Goal: Transaction & Acquisition: Obtain resource

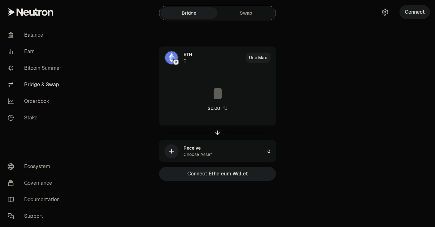
click at [417, 17] on button "Connect" at bounding box center [415, 12] width 31 height 14
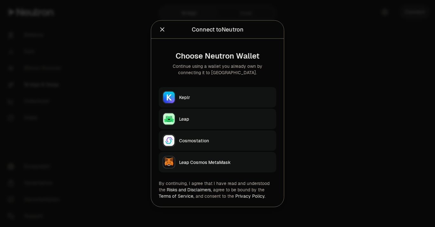
click at [214, 96] on div "Keplr" at bounding box center [225, 97] width 93 height 6
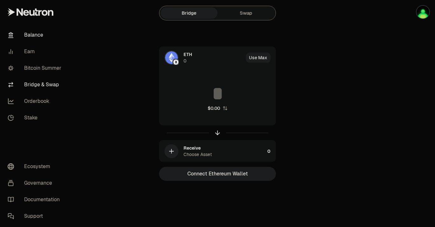
click at [43, 32] on link "Balance" at bounding box center [36, 35] width 66 height 17
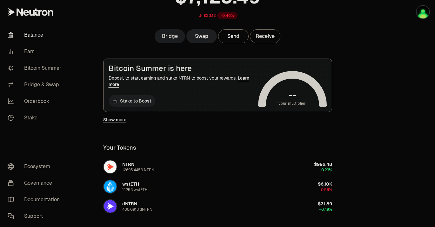
scroll to position [65, 0]
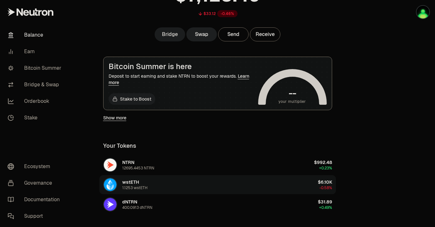
click at [190, 181] on button "wstETH 1.1253 wstETH $6.10K -0.58%" at bounding box center [217, 184] width 237 height 19
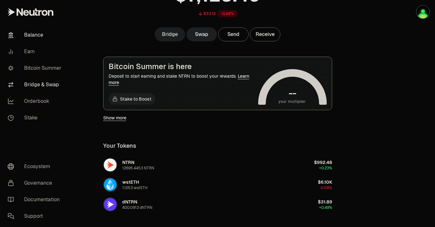
click at [51, 84] on link "Bridge & Swap" at bounding box center [36, 84] width 66 height 17
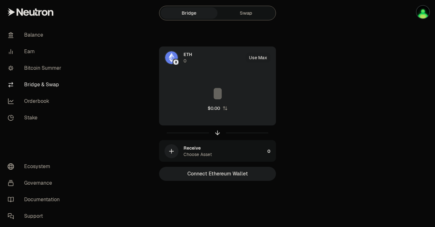
click at [225, 112] on div "$0.00" at bounding box center [218, 98] width 116 height 56
drag, startPoint x: 225, startPoint y: 112, endPoint x: 225, endPoint y: 106, distance: 5.1
click at [225, 110] on div "$0.00" at bounding box center [218, 98] width 116 height 56
click at [225, 107] on icon "button" at bounding box center [225, 108] width 4 height 4
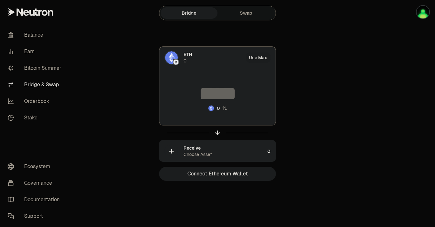
click at [222, 149] on div "Receive Choose Asset" at bounding box center [224, 151] width 81 height 13
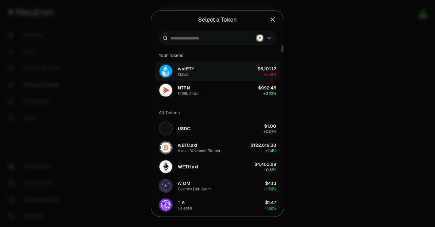
click at [206, 75] on button "wstETH 1.1253 $6,101.12 -0.58%" at bounding box center [217, 70] width 125 height 19
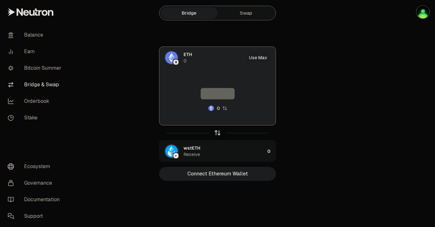
click at [219, 134] on icon "button" at bounding box center [217, 132] width 7 height 7
click at [254, 58] on button "Use Max" at bounding box center [258, 57] width 25 height 10
type input "*********"
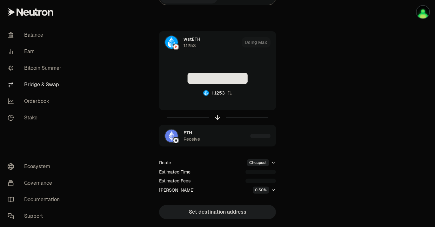
scroll to position [16, 0]
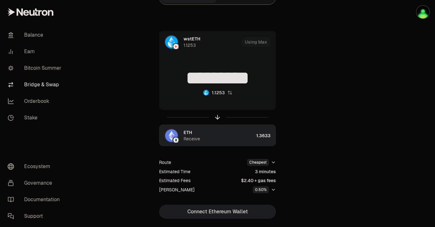
click at [262, 136] on div "1.3633" at bounding box center [265, 136] width 19 height 22
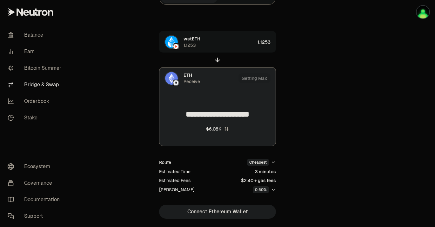
click at [322, 61] on div "**********" at bounding box center [218, 124] width 214 height 187
click at [48, 101] on link "Orderbook" at bounding box center [36, 101] width 66 height 17
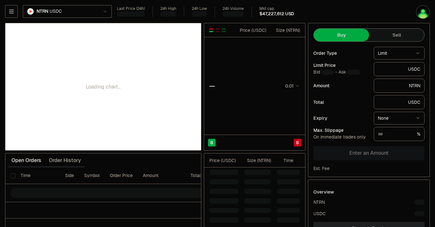
type input "********"
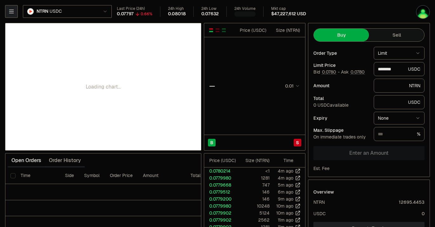
click at [11, 9] on icon "button" at bounding box center [11, 11] width 6 height 6
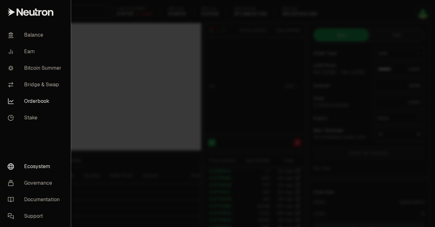
click at [41, 164] on link "Ecosystem" at bounding box center [36, 166] width 66 height 17
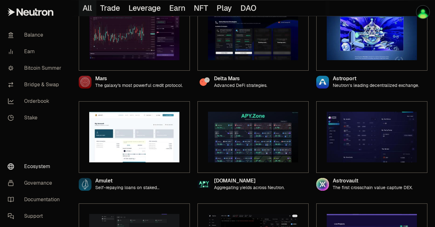
scroll to position [171, 0]
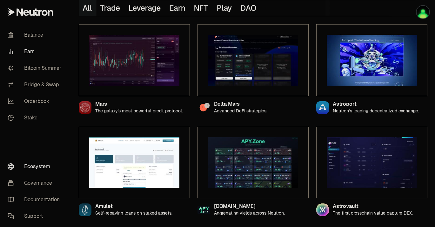
click at [43, 51] on link "Earn" at bounding box center [36, 51] width 66 height 17
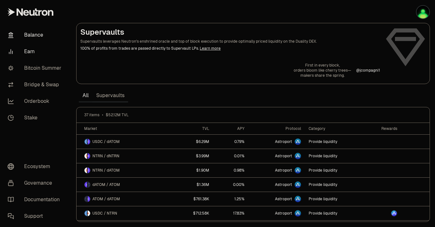
click at [41, 34] on link "Balance" at bounding box center [36, 35] width 66 height 17
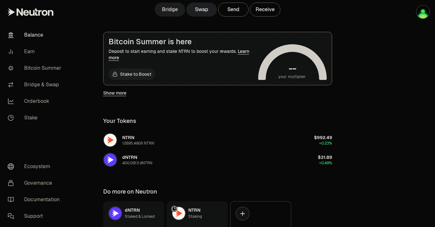
scroll to position [93, 0]
